Goal: Book appointment/travel/reservation

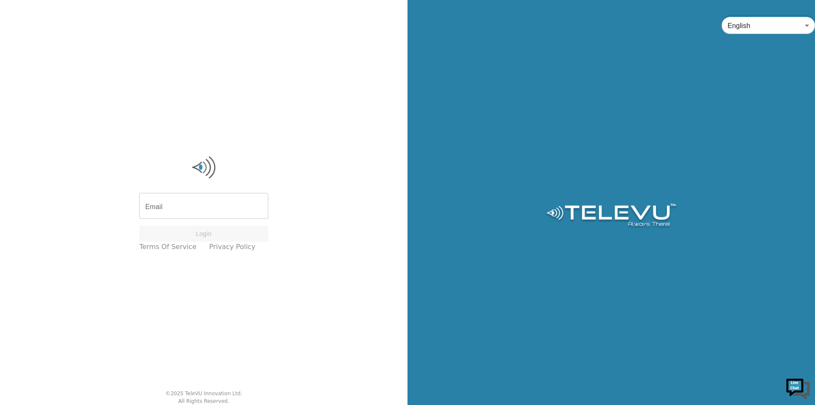
click at [179, 214] on input "Email" at bounding box center [203, 207] width 129 height 24
type input "[EMAIL_ADDRESS][PERSON_NAME][DOMAIN_NAME]"
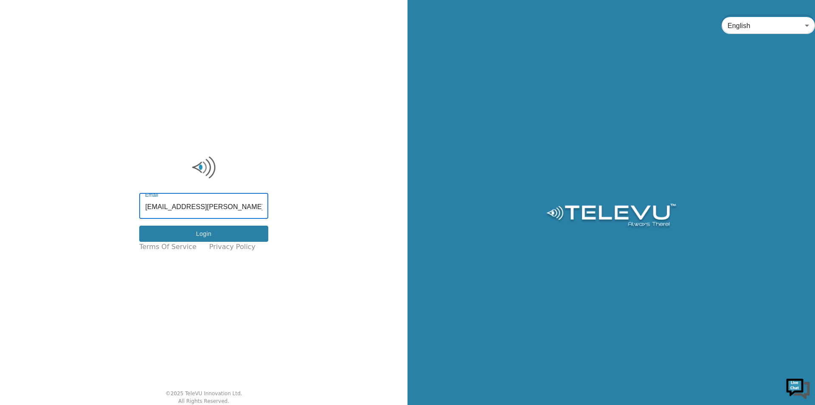
click at [206, 234] on button "Login" at bounding box center [203, 233] width 129 height 17
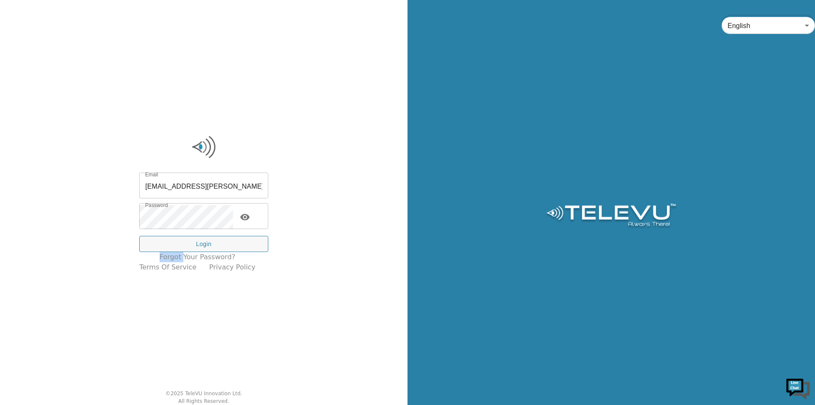
click at [206, 234] on div "Email [EMAIL_ADDRESS][PERSON_NAME][DOMAIN_NAME] Email Password Password Login" at bounding box center [203, 214] width 129 height 78
click at [206, 236] on button "Login" at bounding box center [203, 244] width 129 height 17
click at [206, 237] on button "Login" at bounding box center [203, 244] width 129 height 17
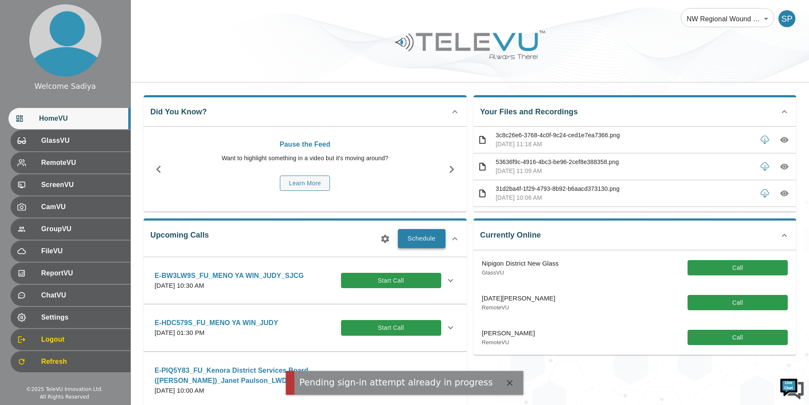
click at [400, 235] on button "Schedule" at bounding box center [422, 238] width 48 height 19
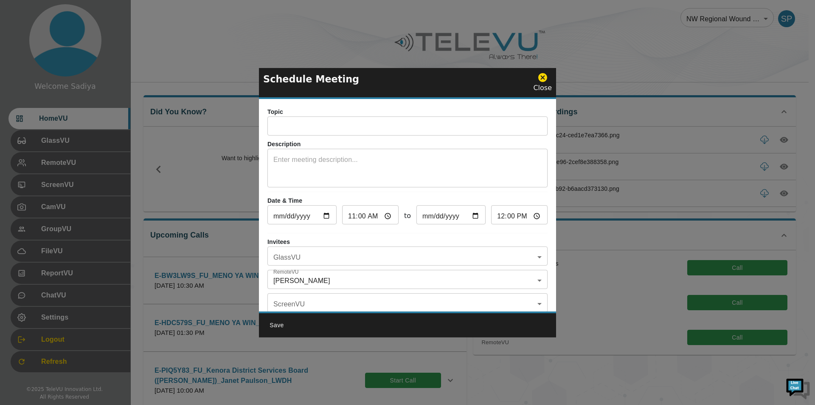
click at [356, 116] on p "Topic" at bounding box center [408, 111] width 280 height 9
click at [355, 129] on input "text" at bounding box center [408, 126] width 280 height 17
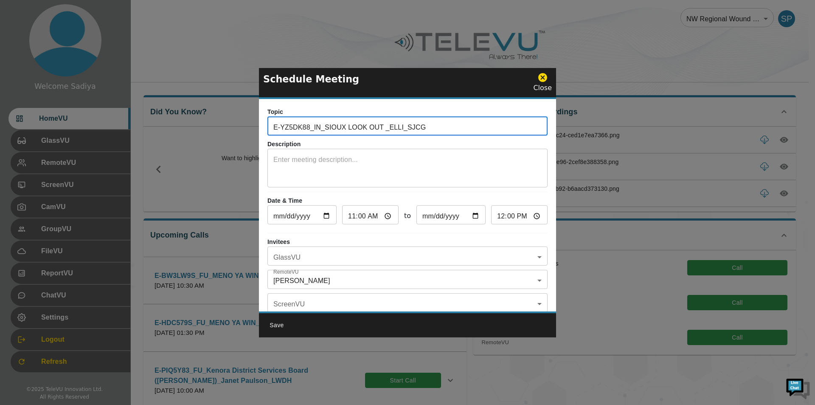
drag, startPoint x: 309, startPoint y: 128, endPoint x: 257, endPoint y: 129, distance: 51.4
click at [257, 129] on div "Schedule Meeting Close Topic E-YZ5DK88_IN_SIOUX LOOK OUT _ELLI_SJCG ​ Descripti…" at bounding box center [407, 202] width 815 height 405
paste input "3D58GEG"
drag, startPoint x: 406, startPoint y: 125, endPoint x: 392, endPoint y: 129, distance: 14.2
click at [392, 129] on input "E-3D58GEG_IN_SIOUX LOOK OUT _ELLI_SJCG" at bounding box center [408, 126] width 280 height 17
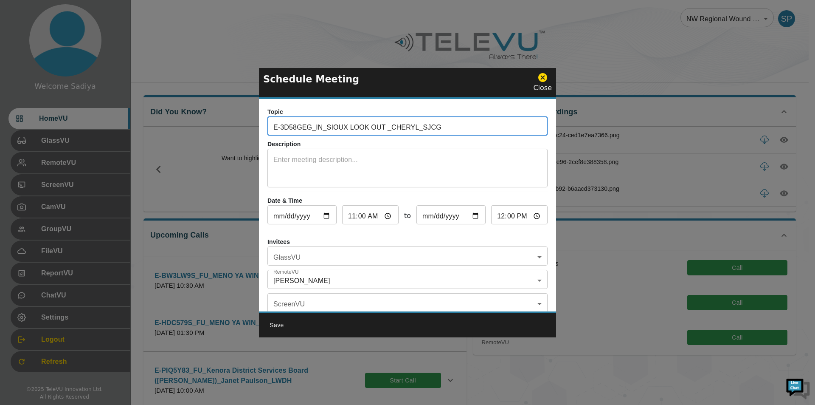
type input "E-3D58GEG_IN_SIOUX LOOK OUT _CHERYL_SJCG"
click at [388, 153] on div "x ​" at bounding box center [408, 169] width 280 height 37
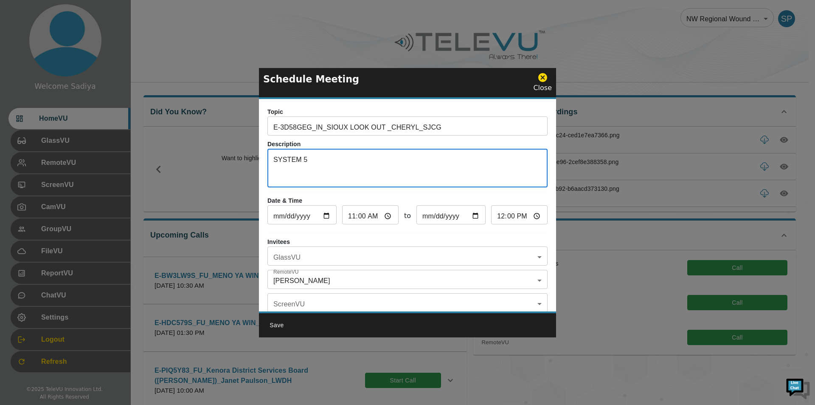
type textarea "SYSTEM 5"
click at [328, 215] on input "[DATE]" at bounding box center [302, 215] width 69 height 17
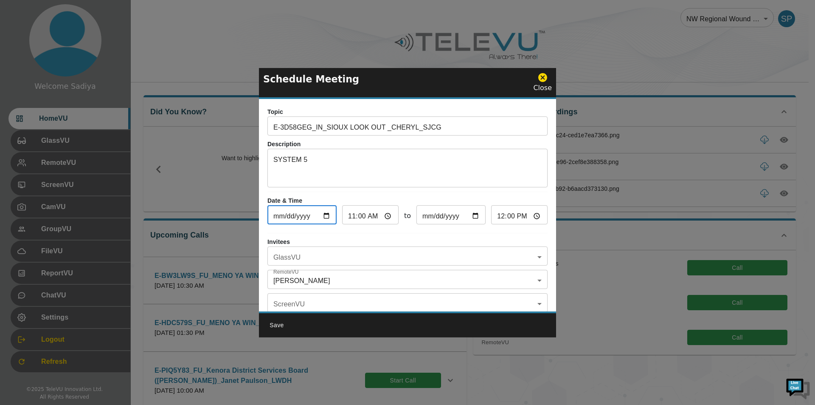
type input "[DATE]"
click at [352, 217] on input "11:00" at bounding box center [370, 215] width 56 height 17
type input "01:00"
type input "02:00"
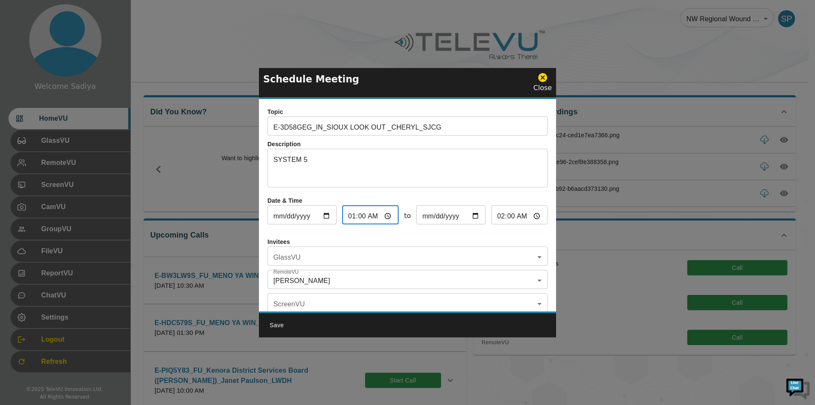
type input "10:00"
type input "11:00"
type input "10:03"
type input "11:03"
type input "10:30"
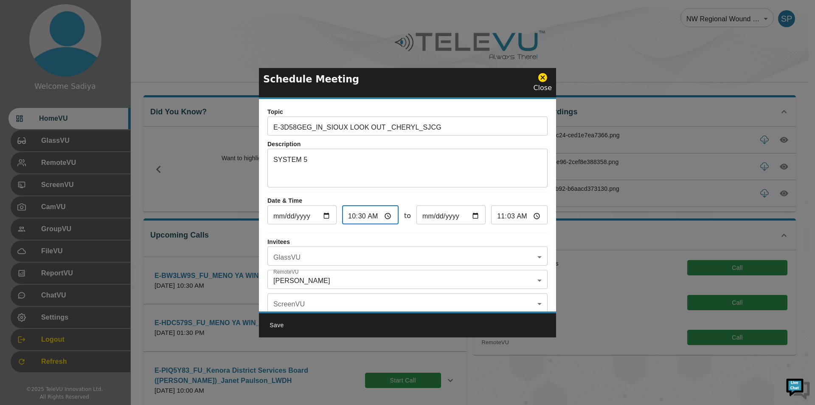
type input "11:30"
click at [305, 255] on body "Welcome Sadiya HomeVU GlassVU RemoteVU ScreenVU CamVU GroupVU FileVU ReportVU C…" at bounding box center [407, 331] width 815 height 662
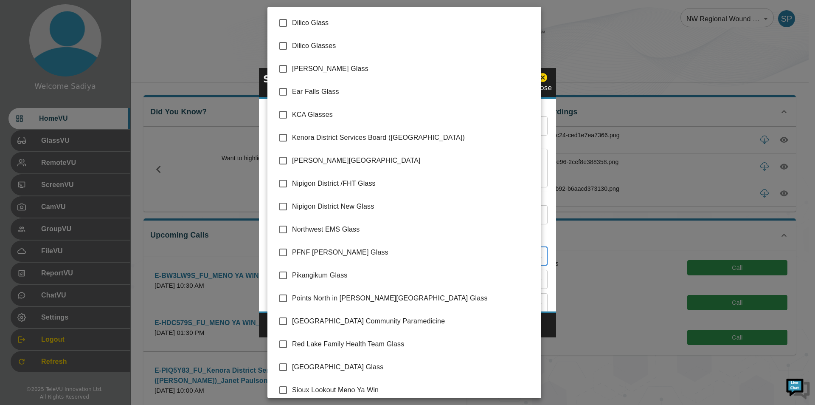
scroll to position [97, 0]
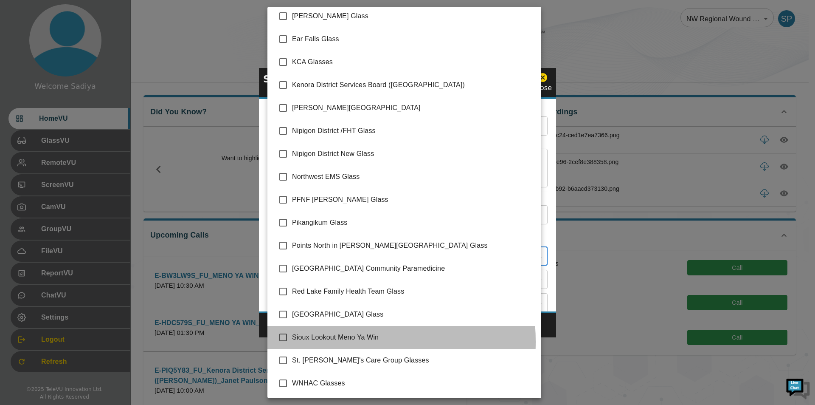
click at [311, 341] on span "Sioux Lookout Meno Ya Win" at bounding box center [413, 337] width 242 height 10
type input "Sioux Lookout Meno Ya Win"
checkbox input "true"
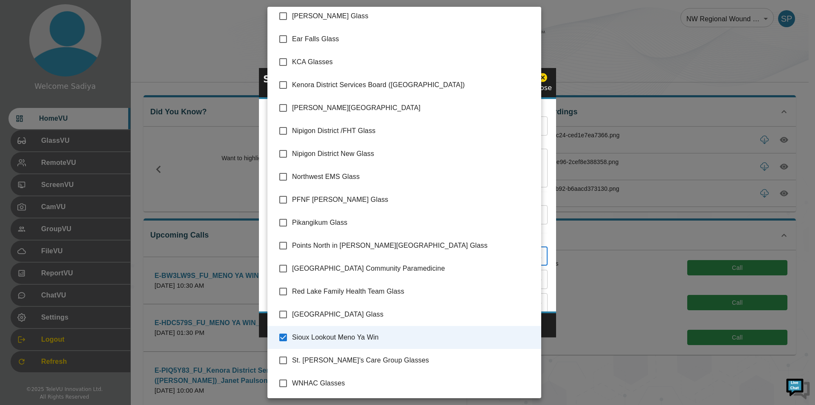
click at [555, 253] on div at bounding box center [407, 202] width 815 height 405
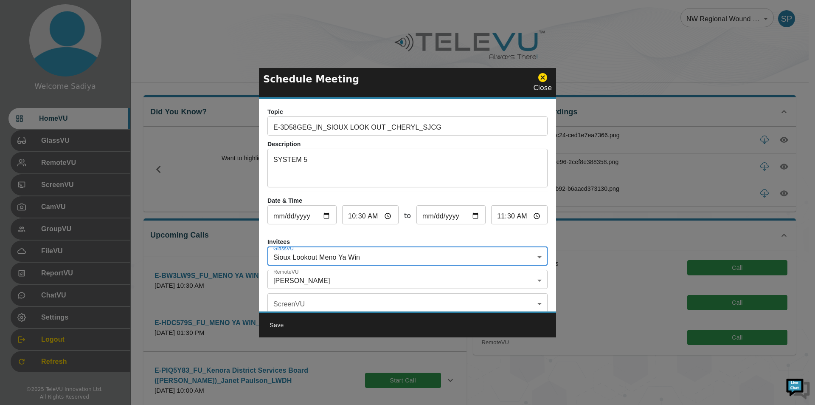
click at [411, 275] on body "Welcome Sadiya HomeVU GlassVU RemoteVU ScreenVU CamVU GroupVU FileVU ReportVU C…" at bounding box center [407, 331] width 815 height 662
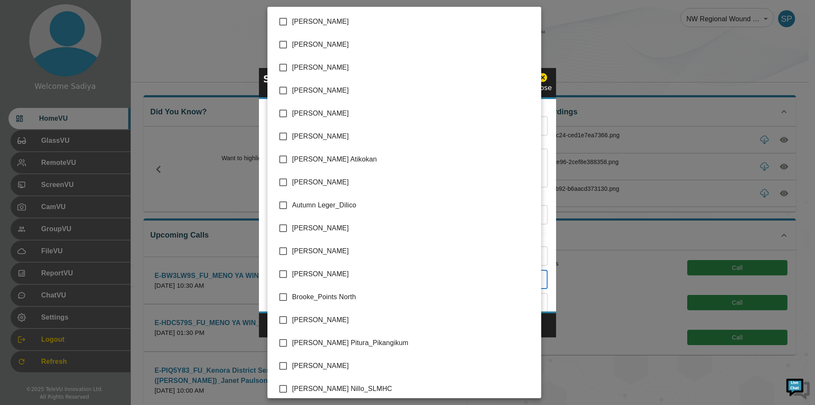
scroll to position [1746, 0]
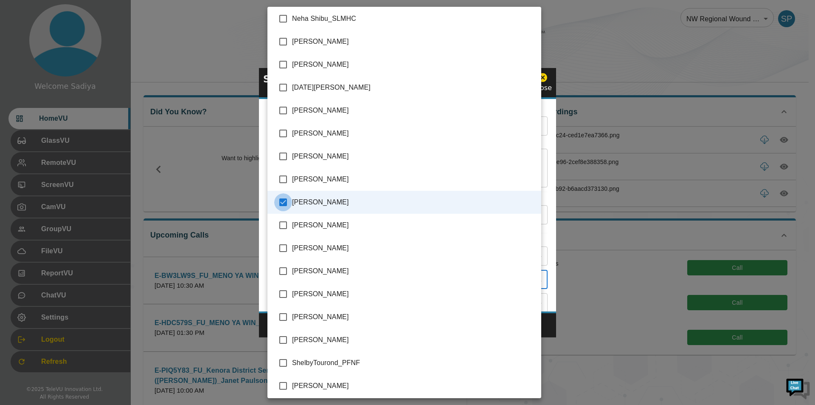
click at [287, 203] on input "checkbox" at bounding box center [283, 202] width 18 height 18
checkbox input "false"
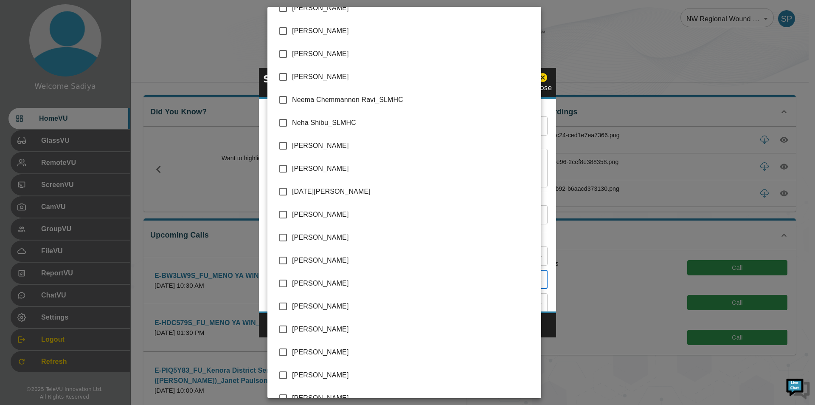
scroll to position [1537, 0]
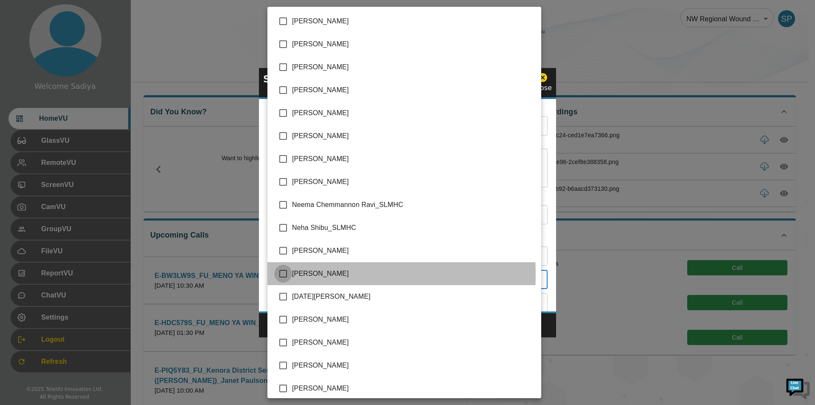
click at [290, 274] on input "checkbox" at bounding box center [283, 274] width 18 height 18
checkbox input "true"
type input "[PERSON_NAME]"
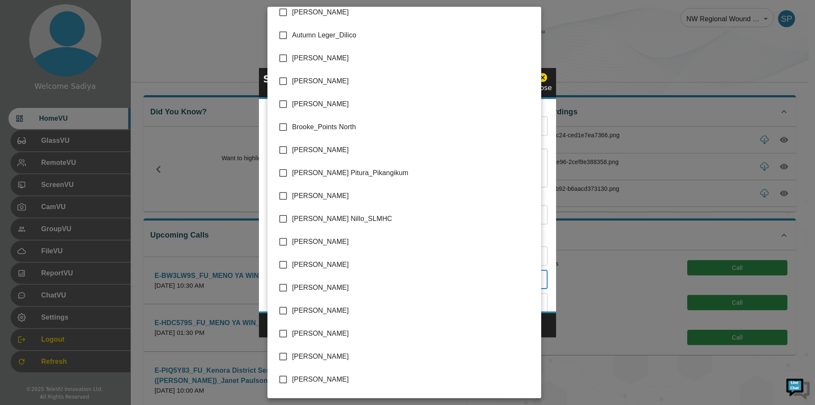
scroll to position [255, 0]
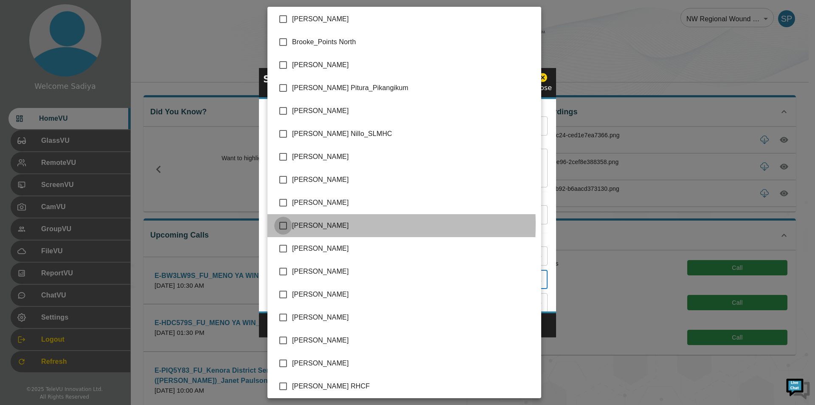
click at [280, 224] on input "checkbox" at bounding box center [283, 226] width 18 height 18
checkbox input "true"
type input "[PERSON_NAME],[PERSON_NAME]"
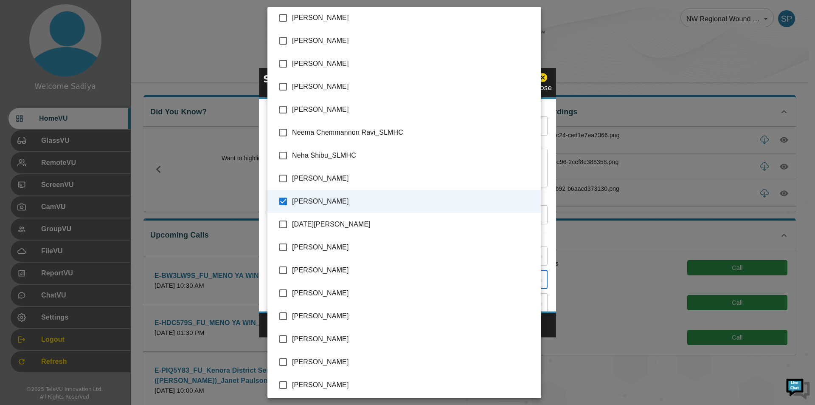
scroll to position [1741, 0]
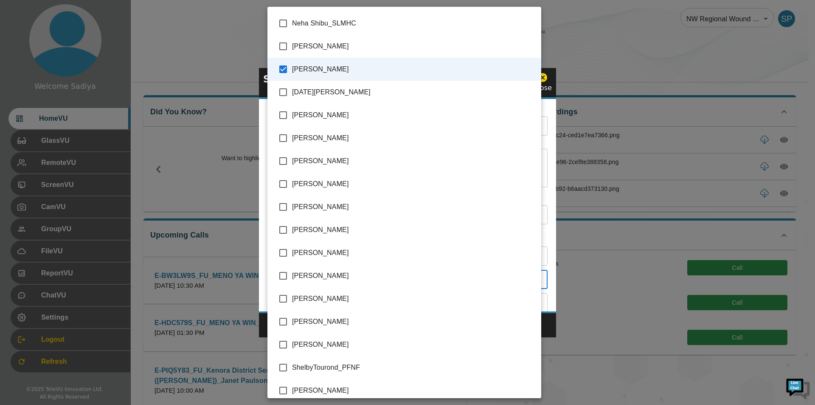
click at [549, 178] on div at bounding box center [407, 202] width 815 height 405
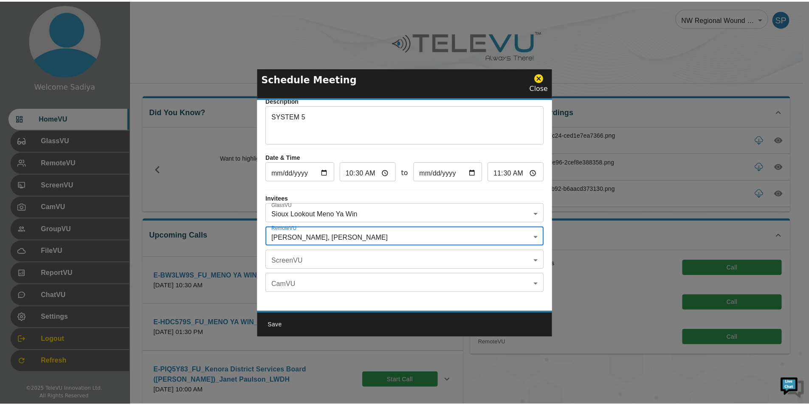
scroll to position [0, 0]
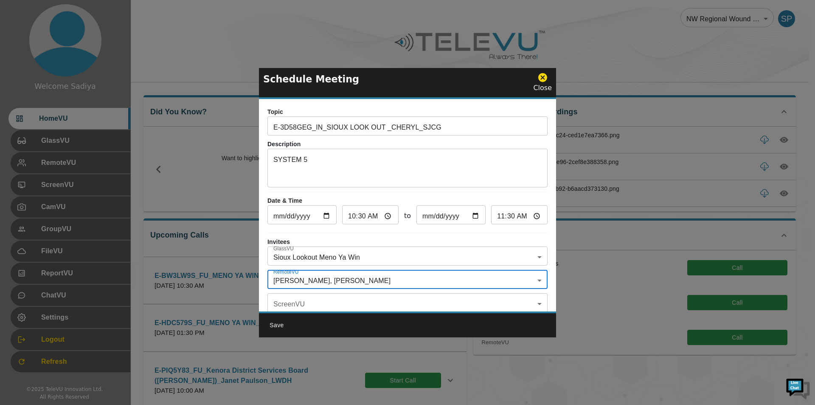
click at [276, 326] on button "Save" at bounding box center [276, 325] width 27 height 16
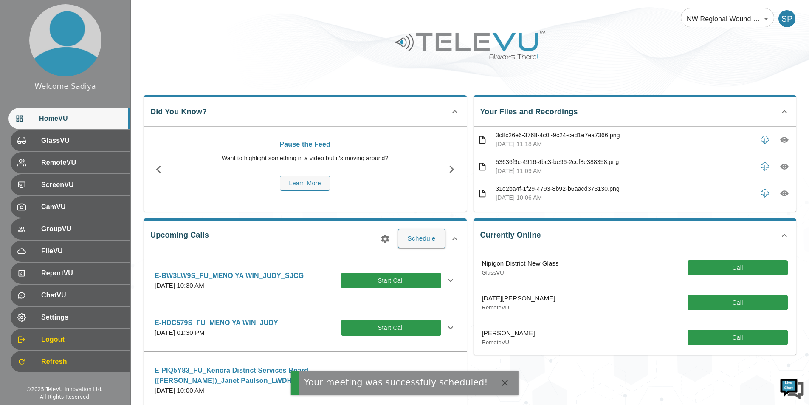
click at [384, 238] on icon "button" at bounding box center [385, 239] width 10 height 10
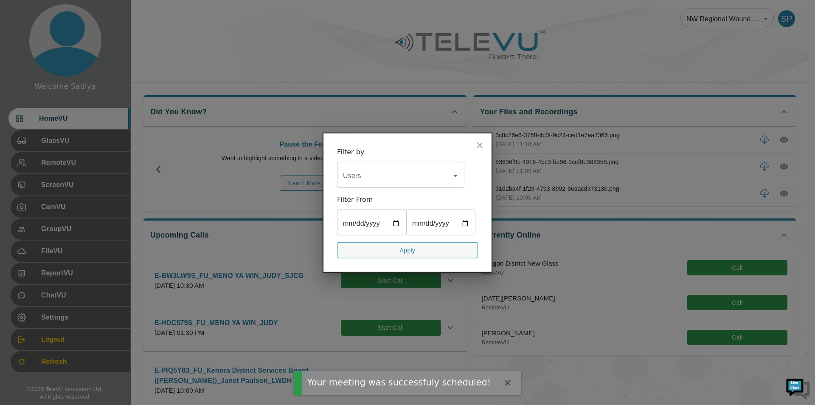
click at [371, 182] on input "Users" at bounding box center [394, 175] width 107 height 16
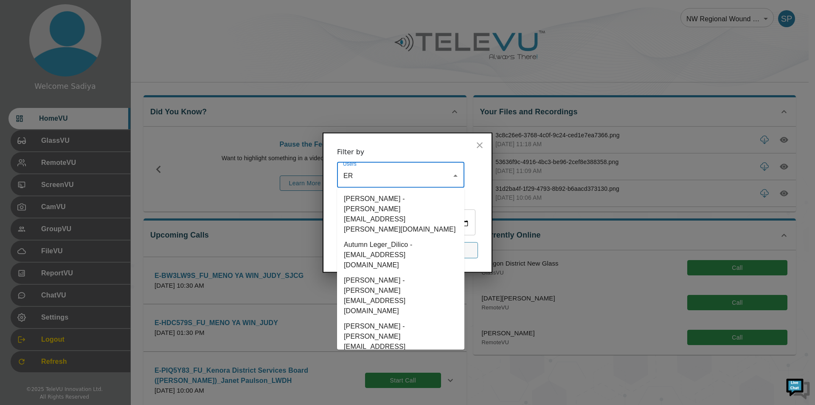
type input "ERT"
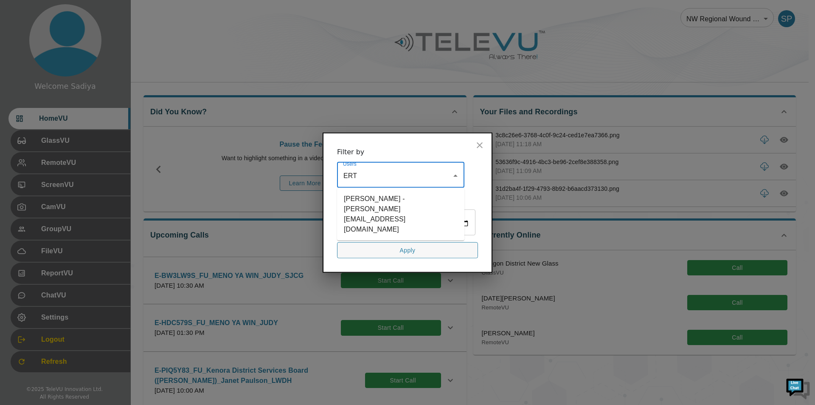
click at [369, 206] on li "[PERSON_NAME] - [PERSON_NAME][EMAIL_ADDRESS][DOMAIN_NAME]" at bounding box center [400, 214] width 127 height 46
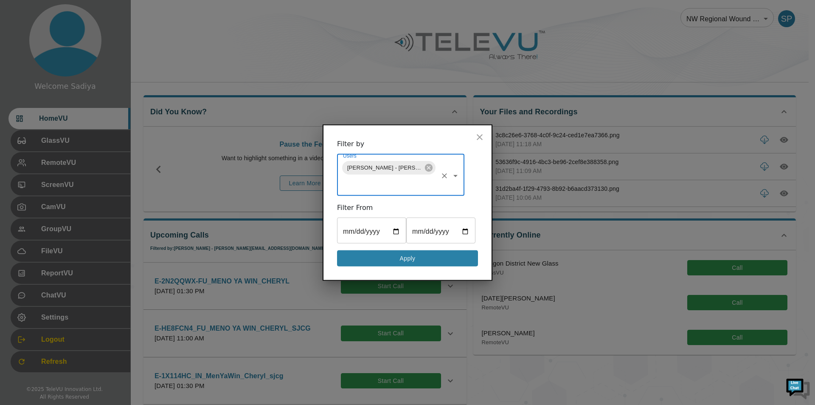
click at [380, 259] on button "Apply" at bounding box center [407, 258] width 141 height 17
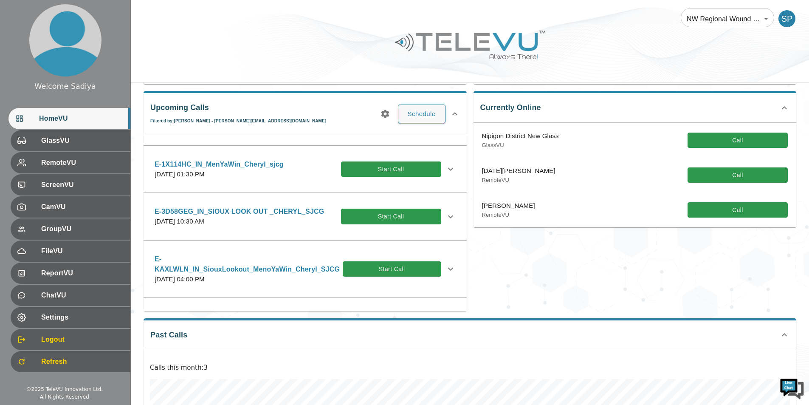
scroll to position [85, 0]
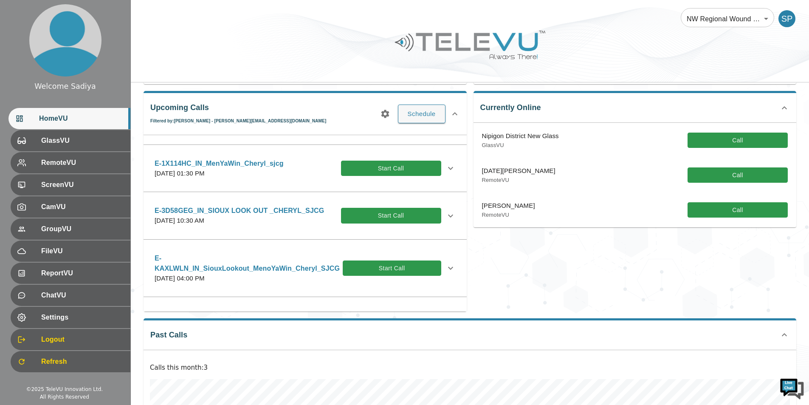
click at [275, 229] on div "E-3D58GEG_IN_SIOUX LOOK OUT _CHERYL_SJCG [DATE] 10:30 AM Start Call" at bounding box center [305, 215] width 315 height 30
click at [450, 218] on div "E-3D58GEG_IN_SIOUX LOOK OUT _CHERYL_SJCG [DATE] 10:30 AM Start Call" at bounding box center [305, 215] width 315 height 30
click at [445, 219] on icon at bounding box center [450, 216] width 10 height 10
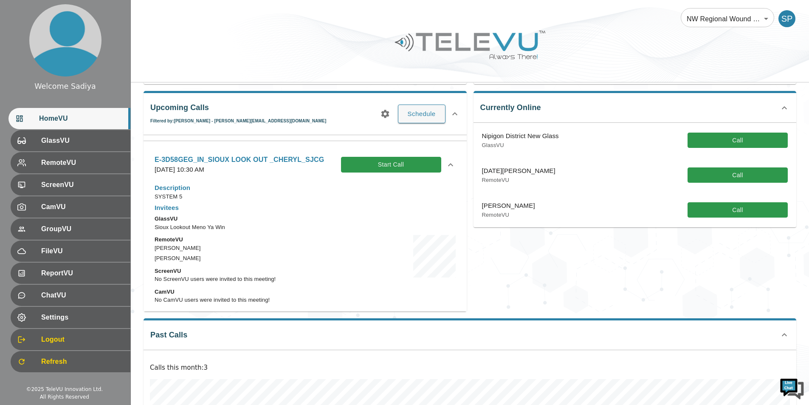
scroll to position [212, 0]
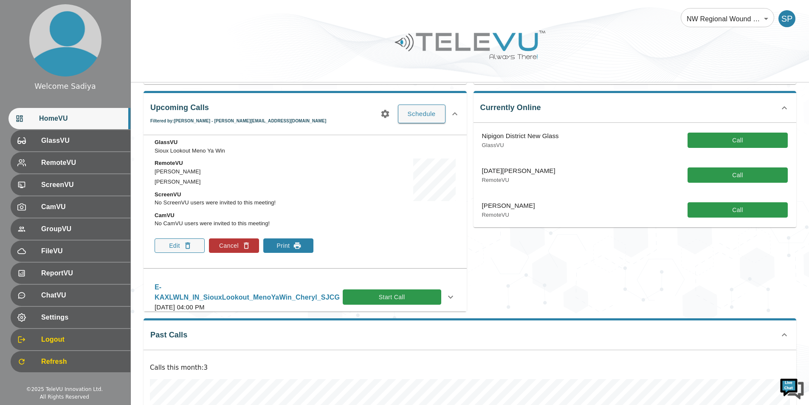
click at [305, 241] on button "Print" at bounding box center [288, 245] width 50 height 14
click at [307, 43] on div at bounding box center [470, 51] width 678 height 48
